Goal: Task Accomplishment & Management: Manage account settings

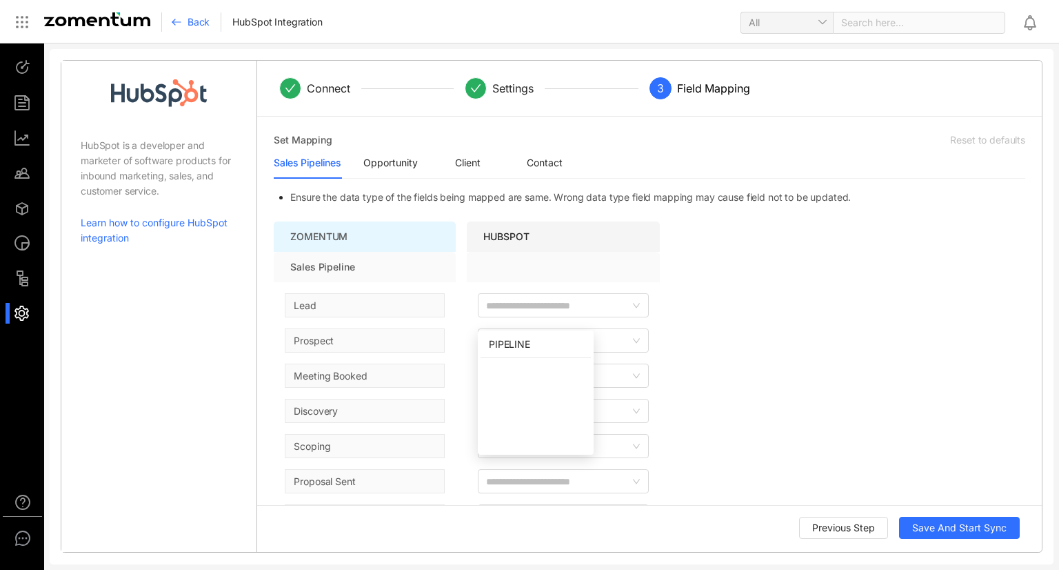
scroll to position [69, 0]
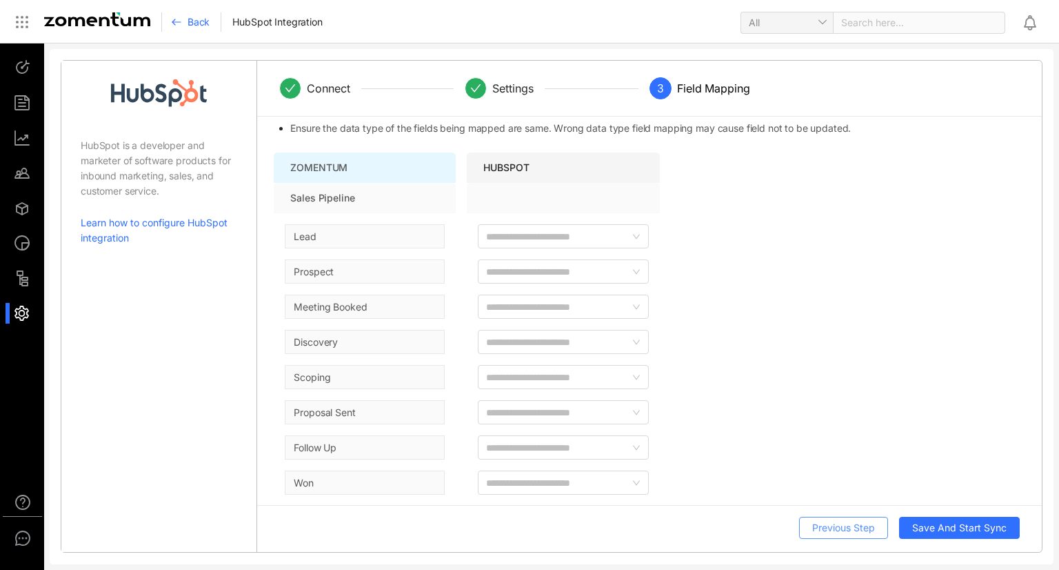
click at [836, 525] on span "Previous Step" at bounding box center [844, 527] width 63 height 15
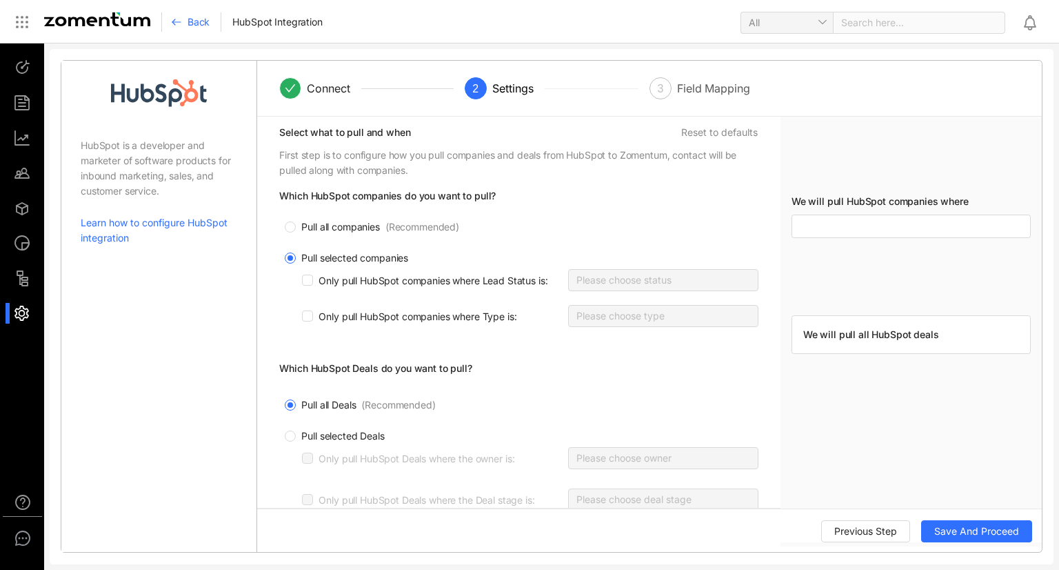
scroll to position [0, 0]
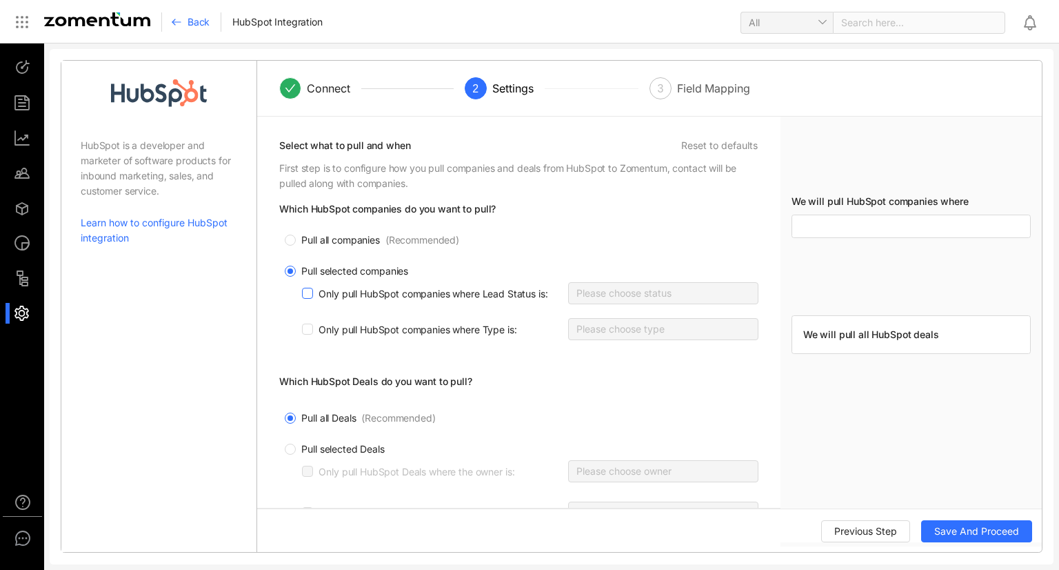
click at [380, 289] on span "Only pull HubSpot companies where Lead Status is :" at bounding box center [433, 294] width 240 height 14
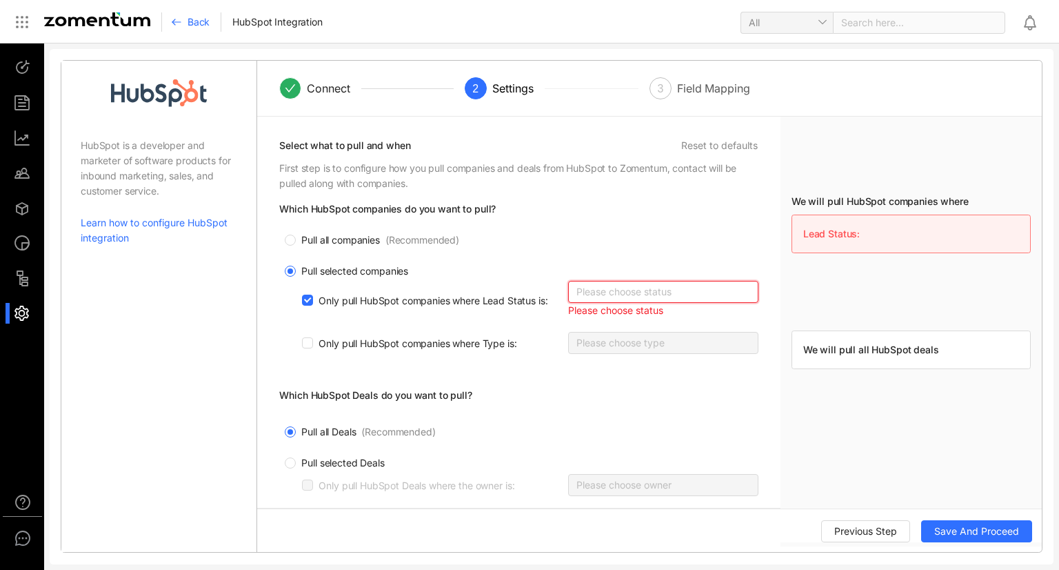
click at [638, 297] on div at bounding box center [658, 291] width 172 height 19
click at [330, 297] on span "Only pull HubSpot companies where Lead Status is :" at bounding box center [433, 301] width 240 height 14
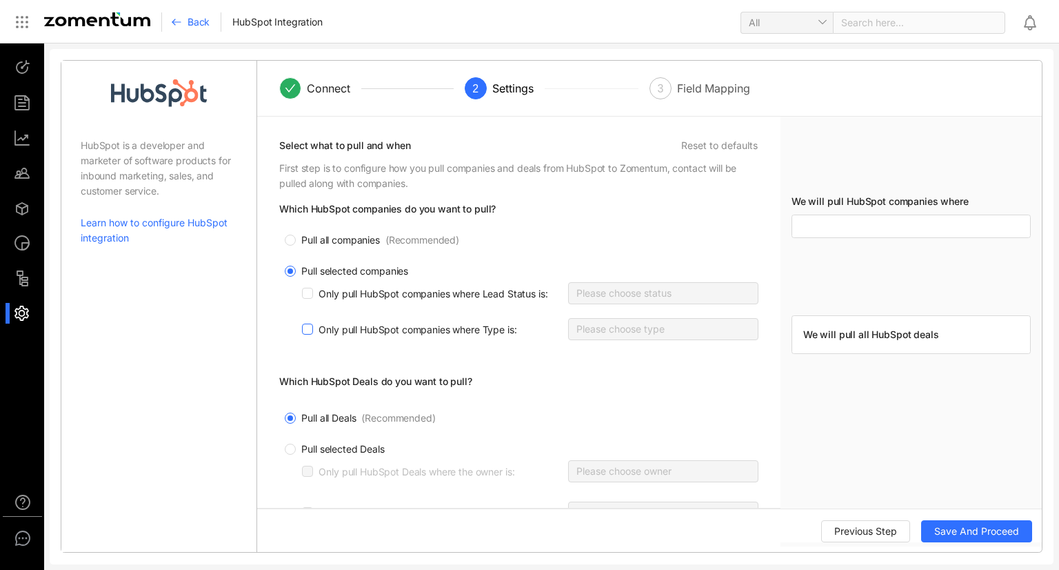
click at [343, 324] on span "Only pull HubSpot companies where Type is :" at bounding box center [417, 330] width 209 height 14
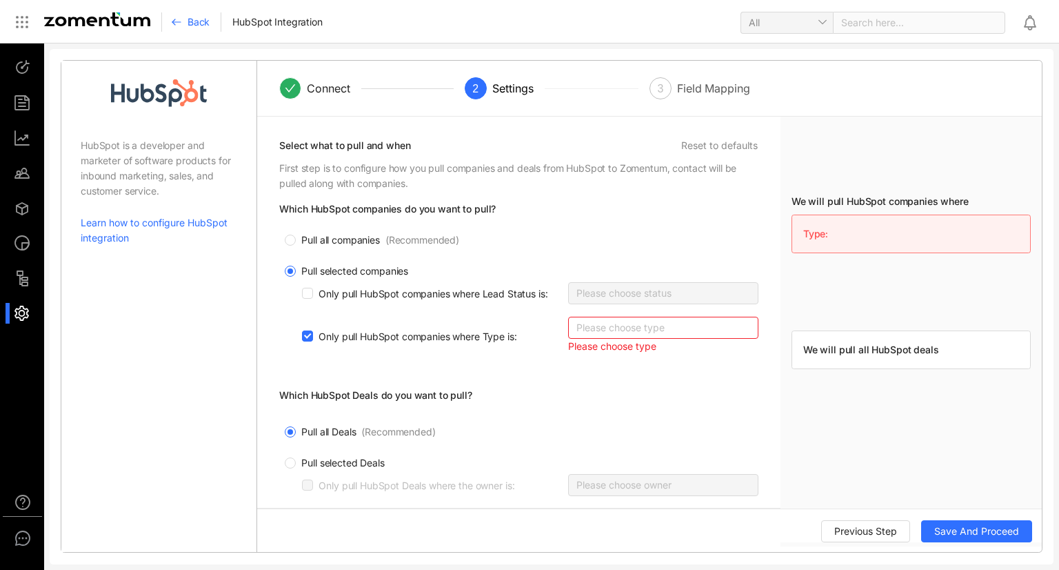
click at [343, 324] on label "Only pull HubSpot companies where Type is :" at bounding box center [412, 335] width 220 height 25
click at [577, 324] on input "Only pull HubSpot companies where Type is :" at bounding box center [578, 327] width 3 height 17
click at [343, 324] on label "Only pull HubSpot companies where Type is :" at bounding box center [412, 335] width 220 height 25
click at [577, 324] on input "Only pull HubSpot companies where Type is :" at bounding box center [578, 327] width 3 height 17
click at [303, 340] on span at bounding box center [307, 335] width 11 height 11
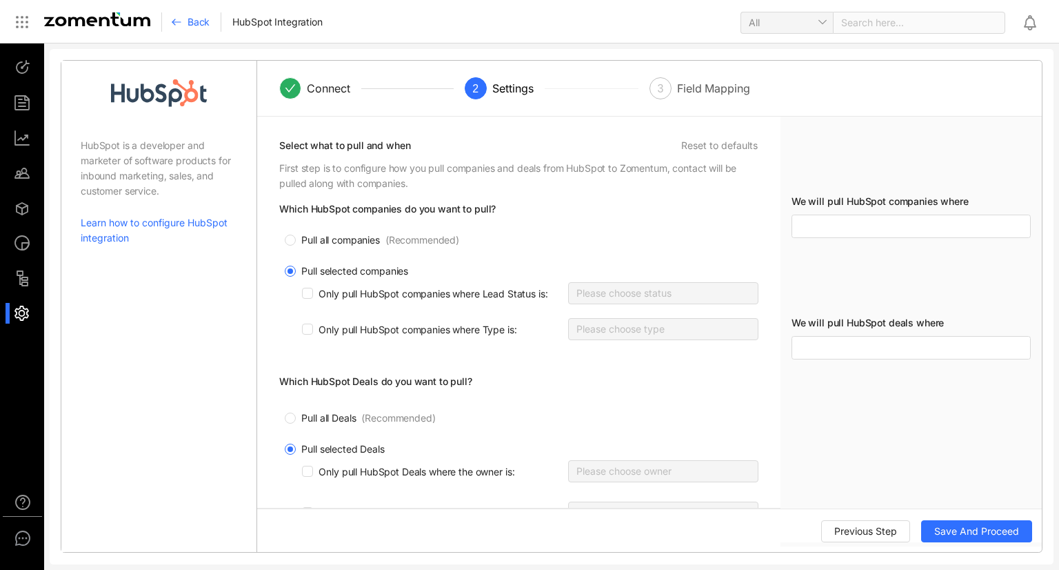
click at [855, 221] on div at bounding box center [911, 226] width 239 height 23
click at [850, 355] on div at bounding box center [911, 347] width 239 height 23
click at [646, 292] on div at bounding box center [658, 292] width 172 height 19
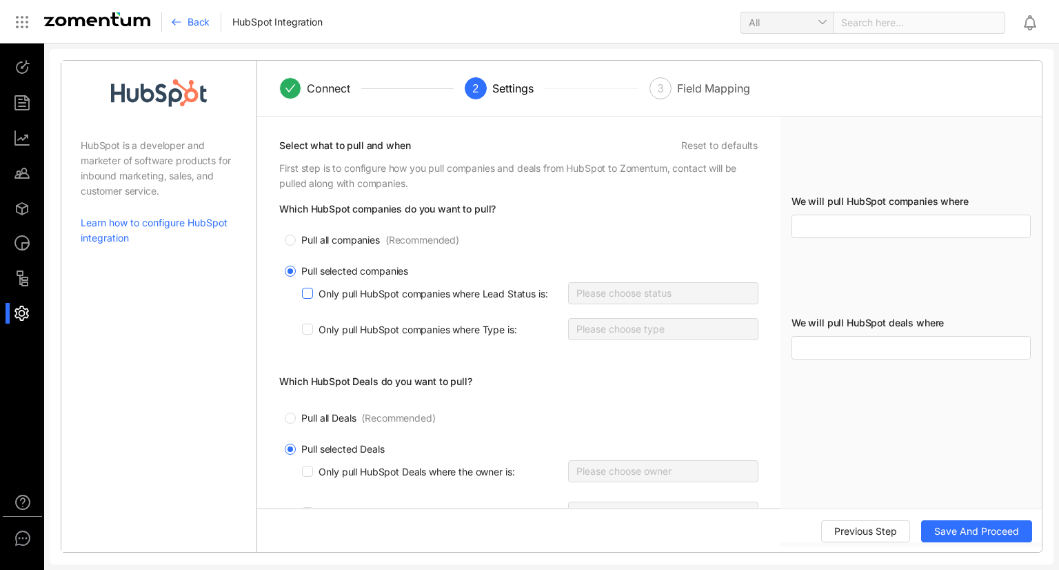
click at [338, 292] on span "Only pull HubSpot companies where Lead Status is :" at bounding box center [433, 294] width 240 height 14
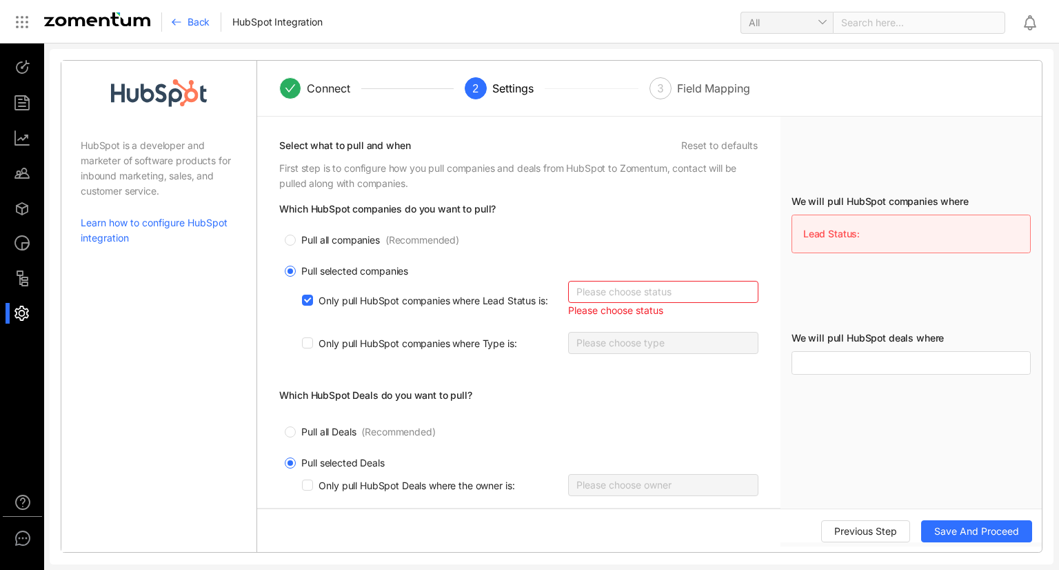
click at [651, 292] on div at bounding box center [658, 291] width 172 height 19
click at [655, 328] on icon at bounding box center [654, 330] width 27 height 13
click at [875, 241] on div "Lead Status:" at bounding box center [911, 234] width 239 height 39
click at [839, 535] on span "Previous Step" at bounding box center [866, 531] width 63 height 15
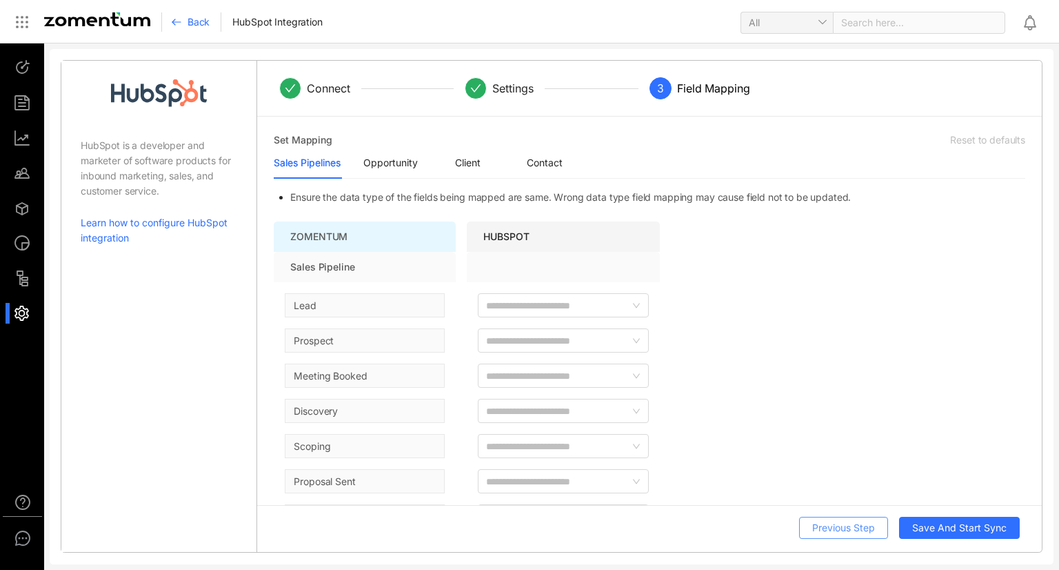
click at [848, 524] on span "Previous Step" at bounding box center [844, 527] width 63 height 15
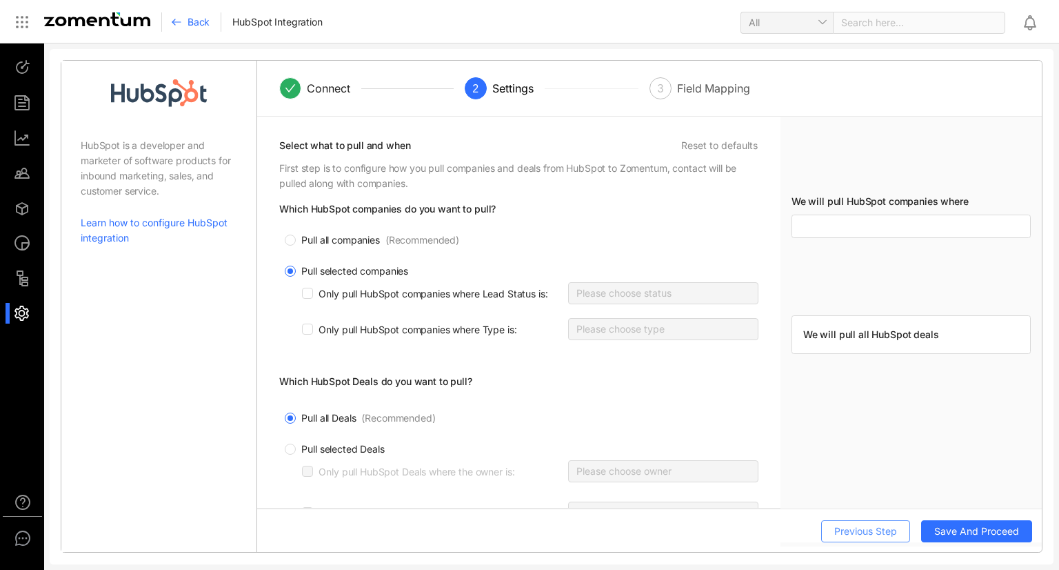
click at [848, 524] on span "Previous Step" at bounding box center [866, 531] width 63 height 15
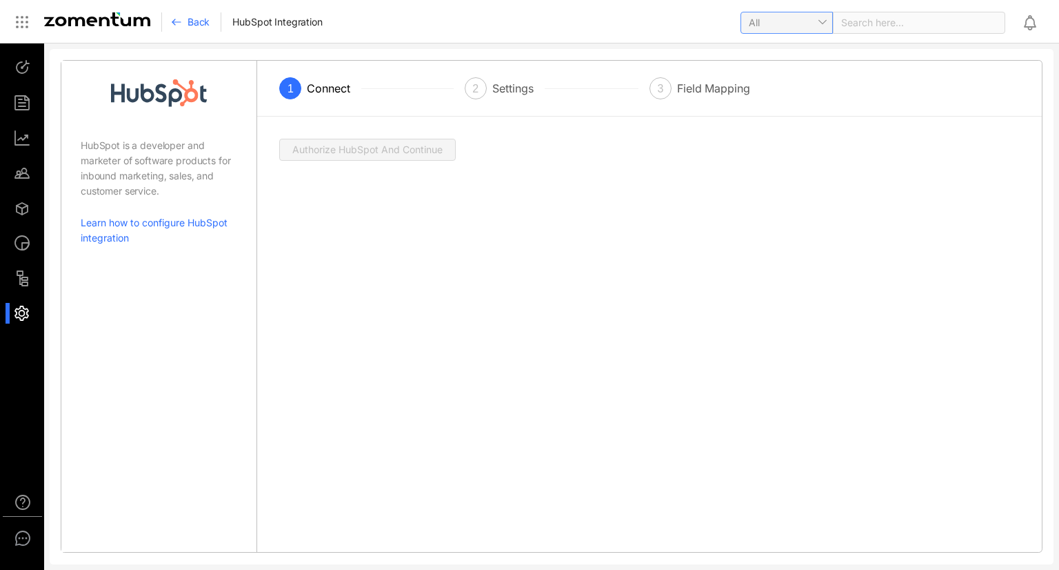
click at [819, 23] on span "All" at bounding box center [787, 22] width 76 height 21
click at [810, 48] on div "All" at bounding box center [787, 49] width 76 height 15
click at [810, 48] on div "HubSpot is a developer and marketer of software products for inbound marketing,…" at bounding box center [529, 306] width 1059 height 526
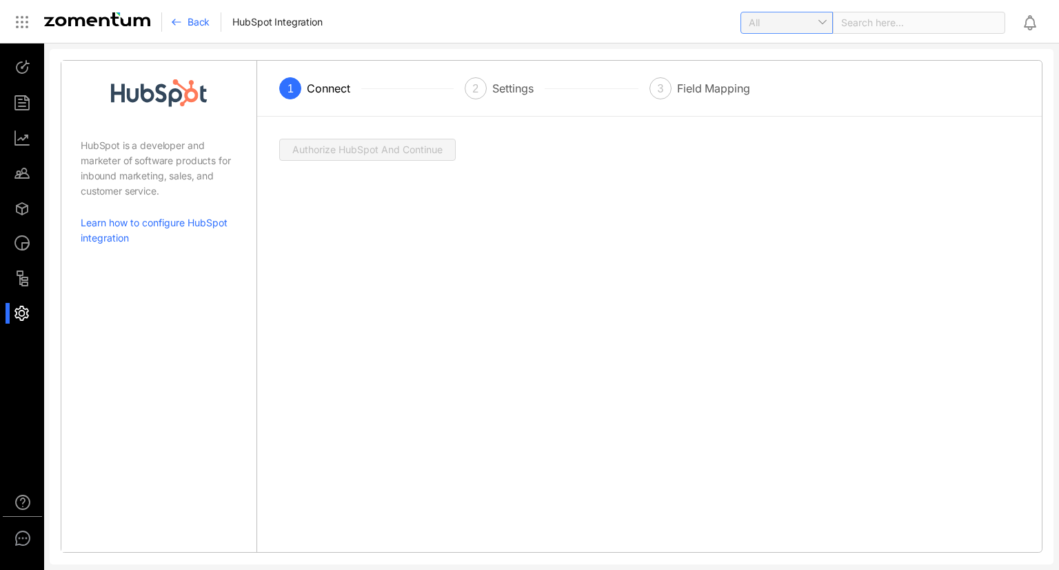
click at [815, 23] on span "All" at bounding box center [787, 22] width 76 height 21
click at [806, 69] on div "Opportunity" at bounding box center [787, 71] width 76 height 15
click at [814, 23] on span "Opportunity" at bounding box center [787, 22] width 76 height 21
click at [802, 92] on div "Document" at bounding box center [787, 93] width 76 height 15
click at [802, 92] on body "T Preferences Notifications Email Templates S Account Email Settings Users Supp…" at bounding box center [529, 285] width 1059 height 570
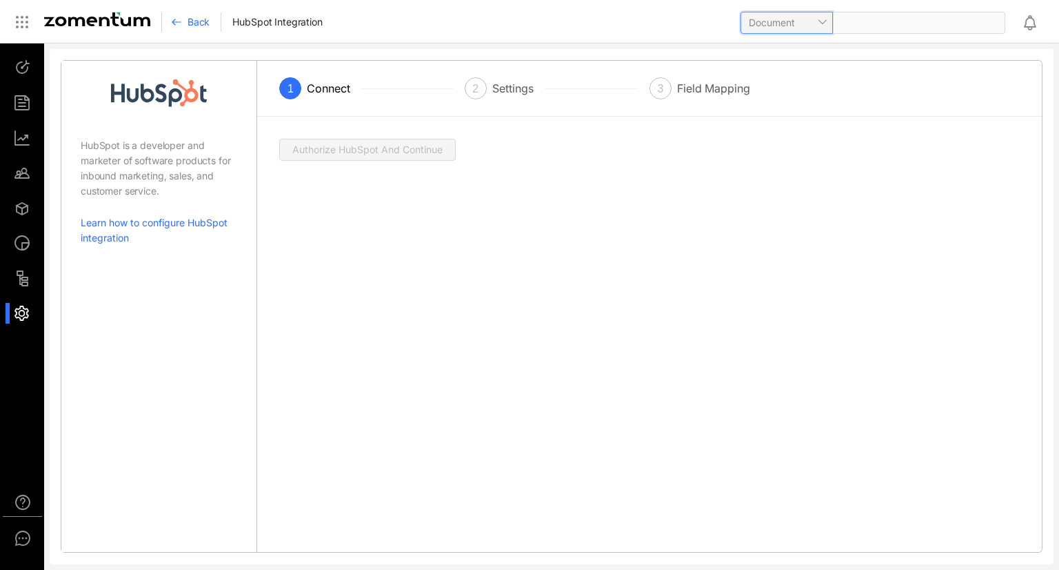
click at [814, 26] on span "Document" at bounding box center [787, 22] width 76 height 21
click at [797, 121] on div "Sales Activity" at bounding box center [787, 115] width 76 height 15
click at [797, 121] on body "T Preferences Notifications Email Templates S Account Email Settings Users Supp…" at bounding box center [529, 285] width 1059 height 570
click at [345, 93] on div "Connect" at bounding box center [334, 88] width 54 height 22
click at [106, 223] on link "Learn how to configure HubSpot integration" at bounding box center [159, 230] width 157 height 30
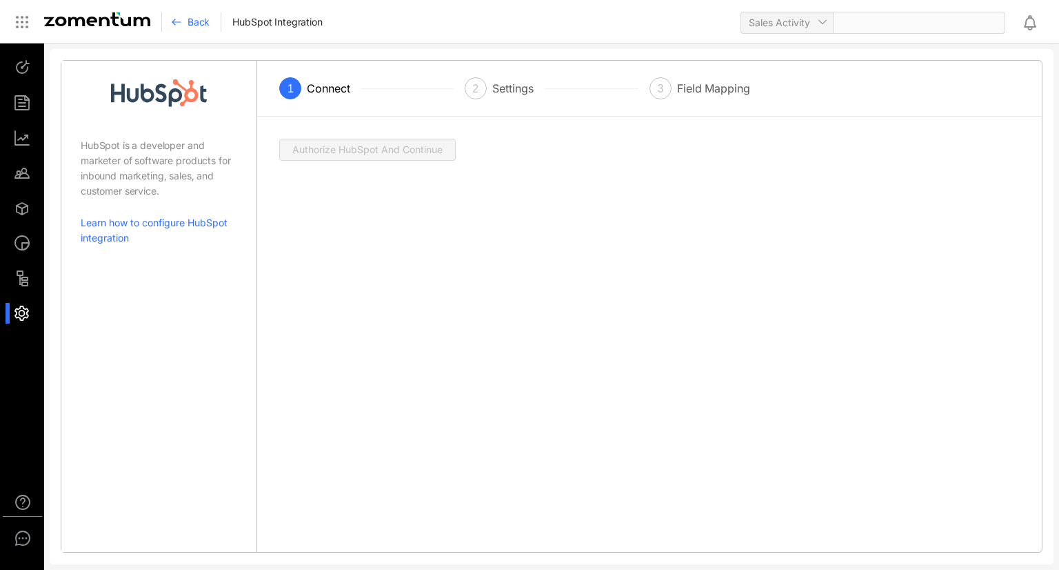
click at [185, 23] on div "Back" at bounding box center [196, 21] width 50 height 19
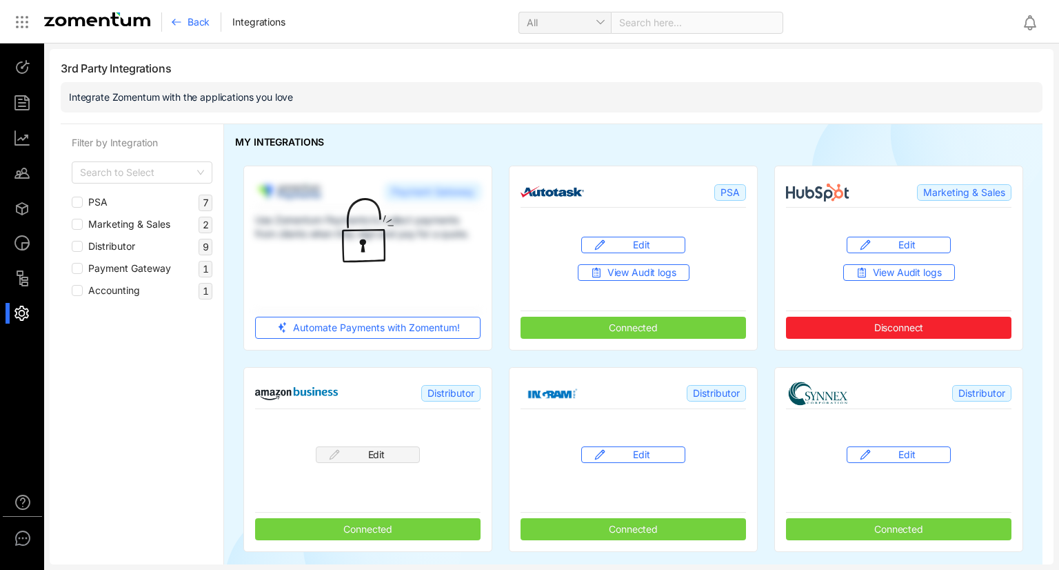
click at [897, 329] on span "Disconnect" at bounding box center [900, 327] width 50 height 12
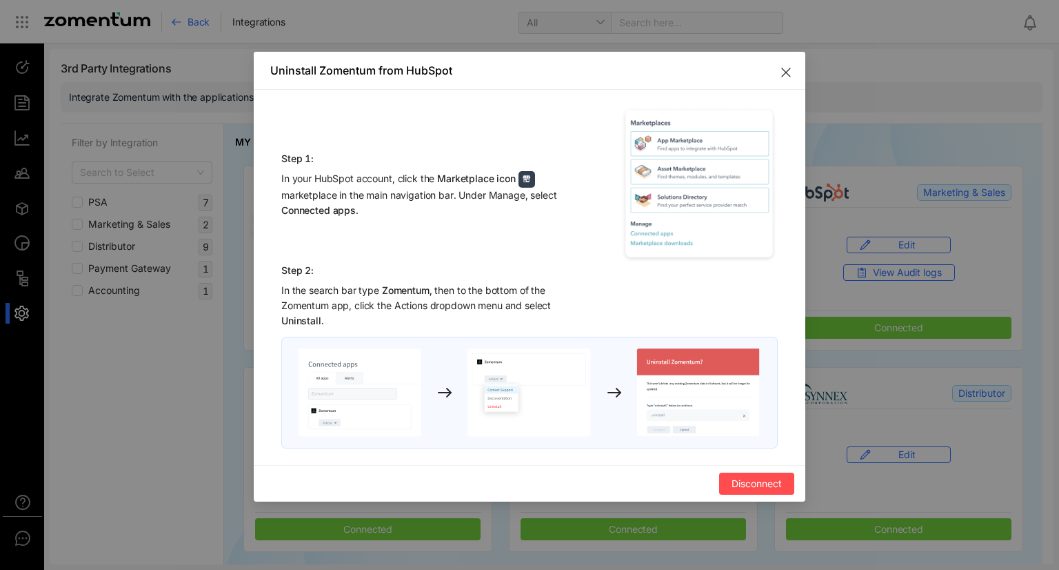
click at [783, 72] on icon "Close" at bounding box center [786, 72] width 11 height 11
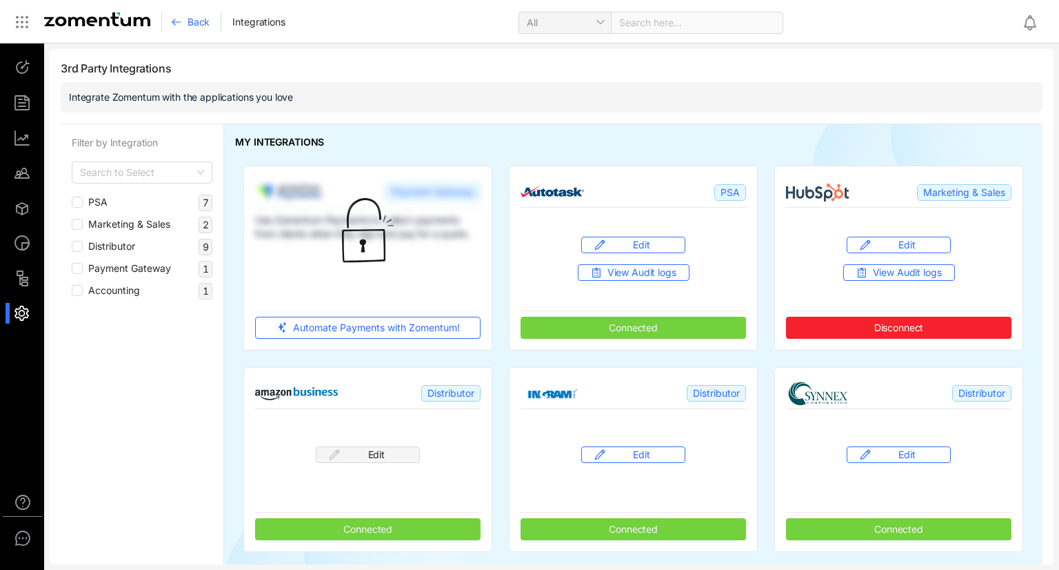
click at [898, 332] on span "Disconnect" at bounding box center [900, 327] width 50 height 12
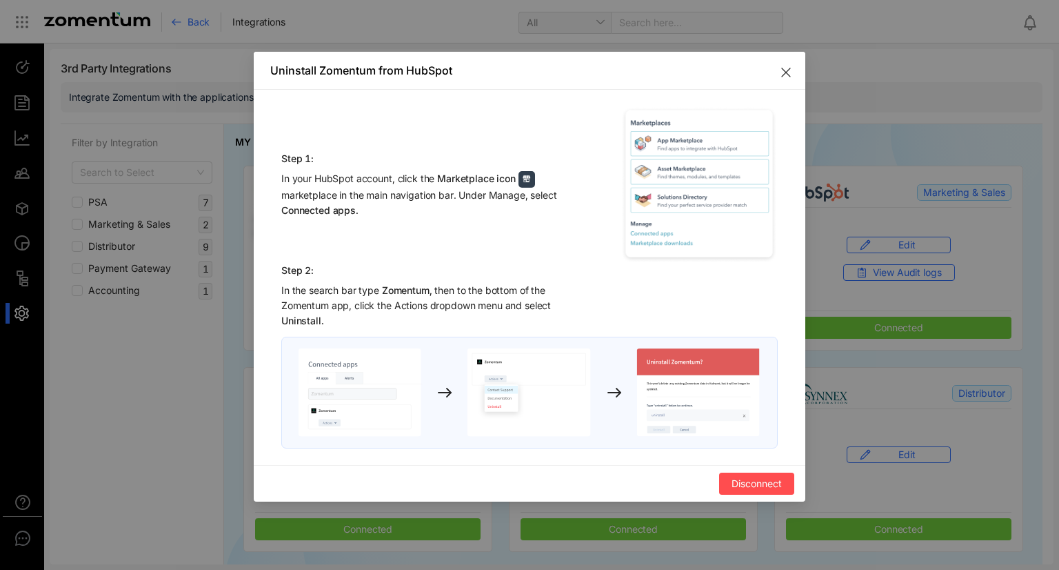
click at [750, 481] on span "Disconnect" at bounding box center [757, 483] width 50 height 15
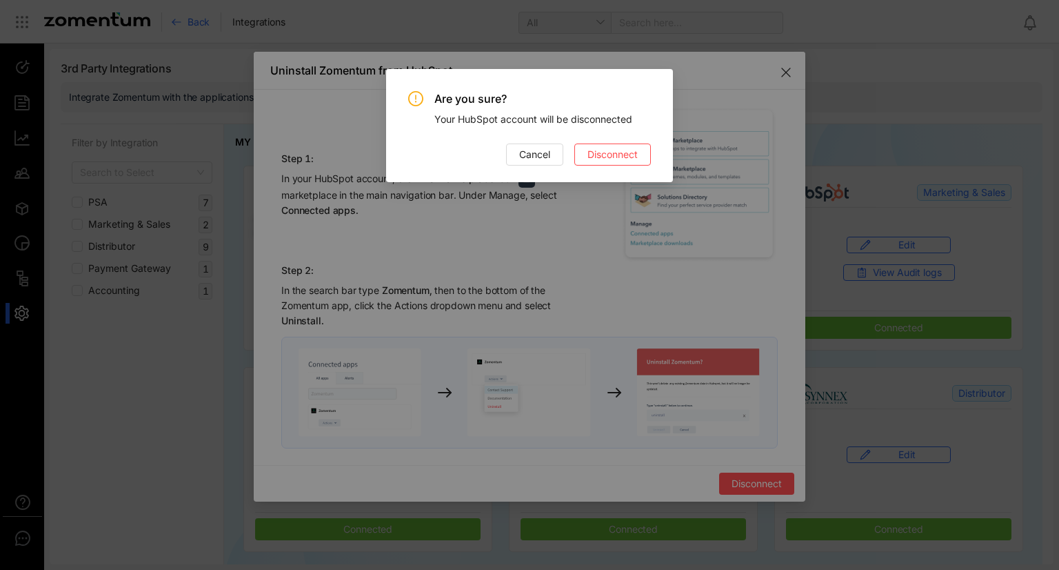
click at [598, 157] on span "Disconnect" at bounding box center [613, 154] width 50 height 15
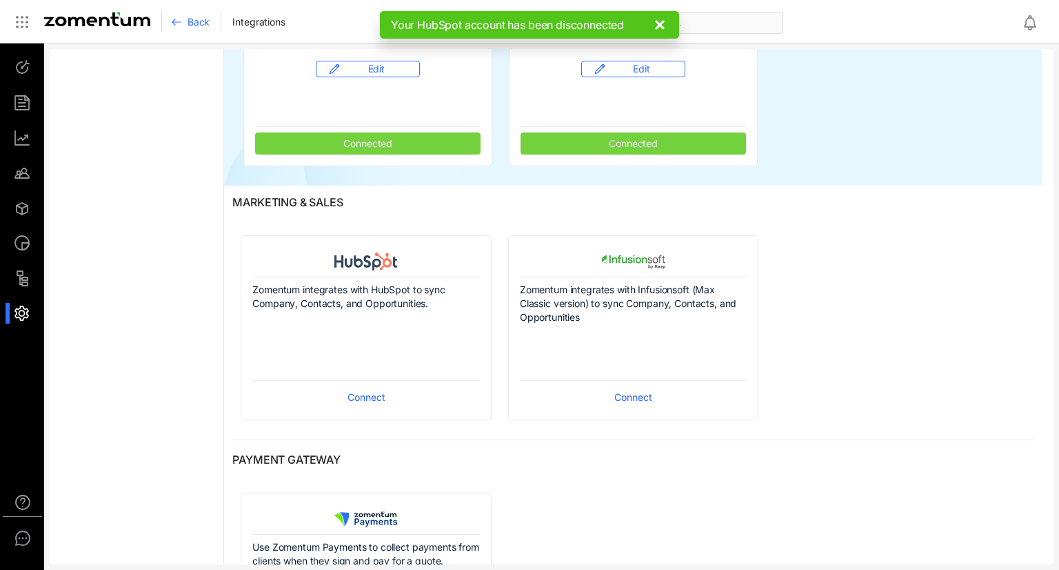
scroll to position [414, 0]
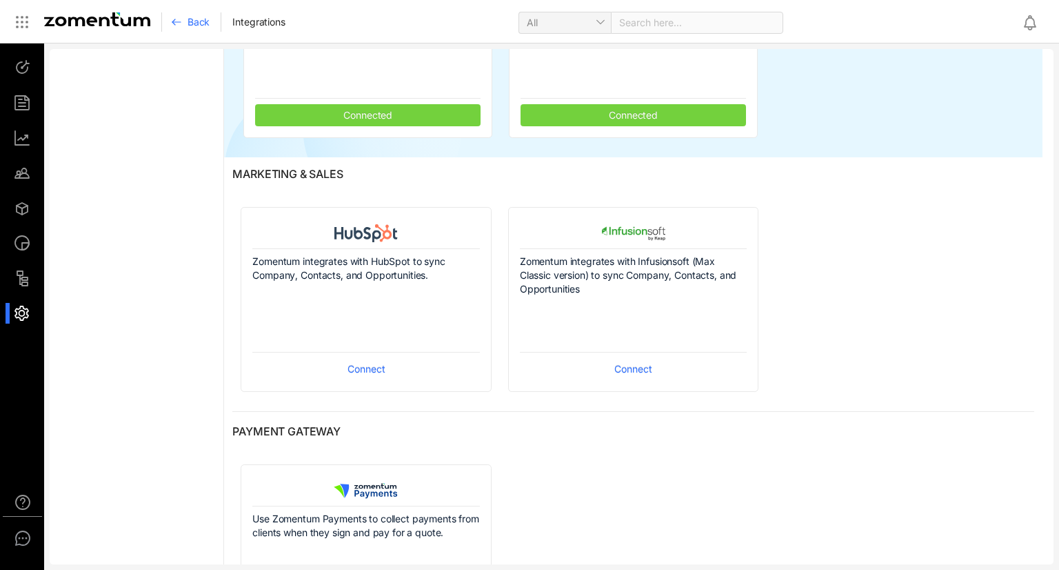
click at [366, 366] on span "Connect" at bounding box center [367, 368] width 38 height 15
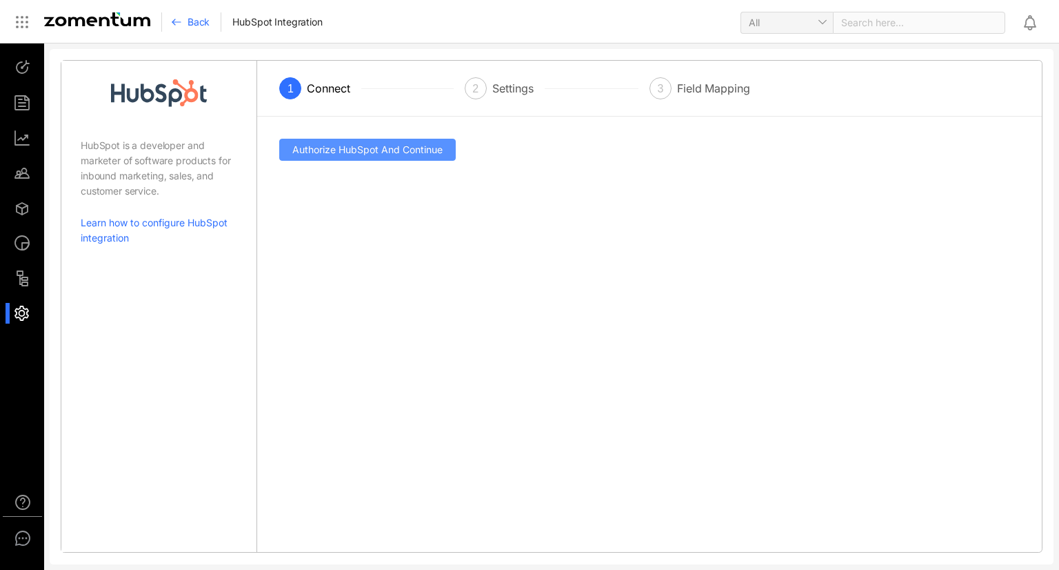
click at [403, 151] on span "Authorize HubSpot And Continue" at bounding box center [367, 149] width 150 height 15
